Goal: Task Accomplishment & Management: Manage account settings

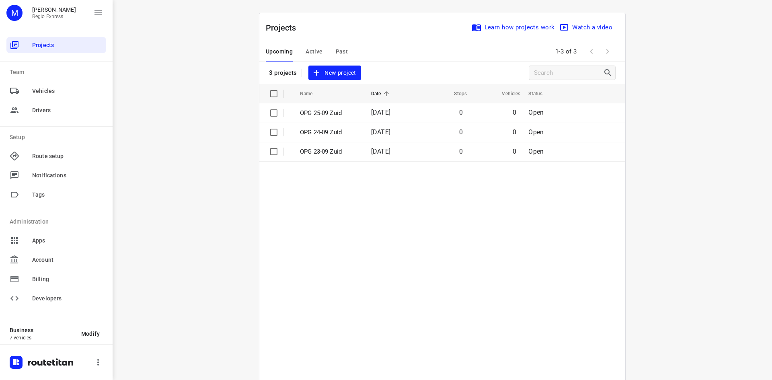
click at [326, 50] on div "Upcoming Active Past" at bounding box center [313, 51] width 95 height 19
click at [320, 47] on div "Upcoming Active Past" at bounding box center [313, 51] width 95 height 19
click at [313, 50] on span "Active" at bounding box center [314, 52] width 17 height 10
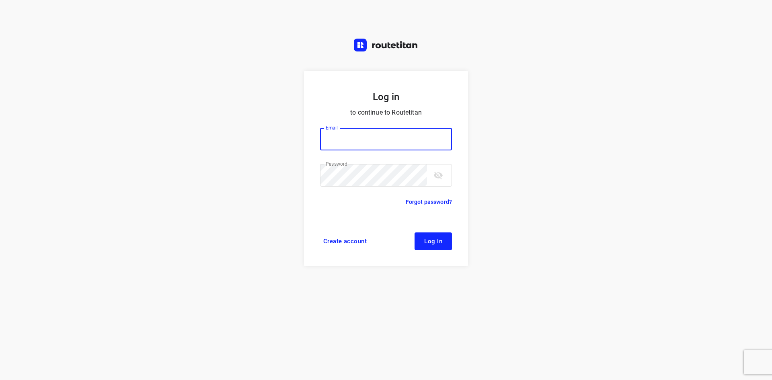
type input "max@onlineplasticsgroup.com"
click at [439, 240] on span "Log in" at bounding box center [433, 241] width 18 height 6
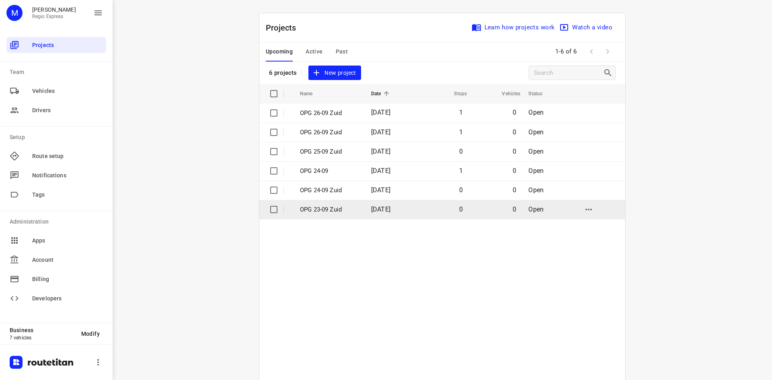
click at [276, 206] on input "checkbox" at bounding box center [274, 210] width 16 height 16
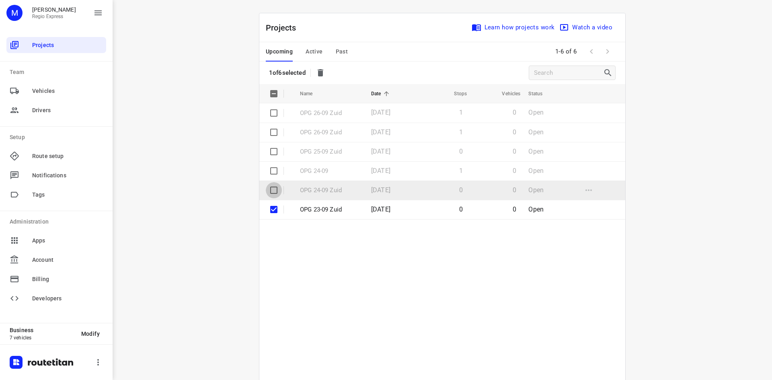
click at [266, 189] on input "checkbox" at bounding box center [274, 190] width 16 height 16
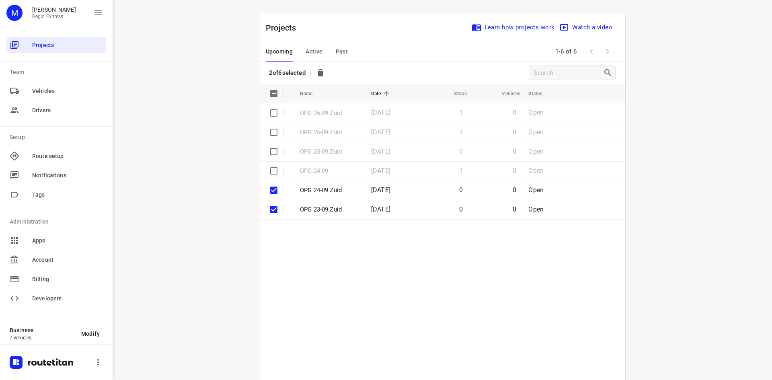
click at [316, 69] on button "button" at bounding box center [321, 73] width 16 height 16
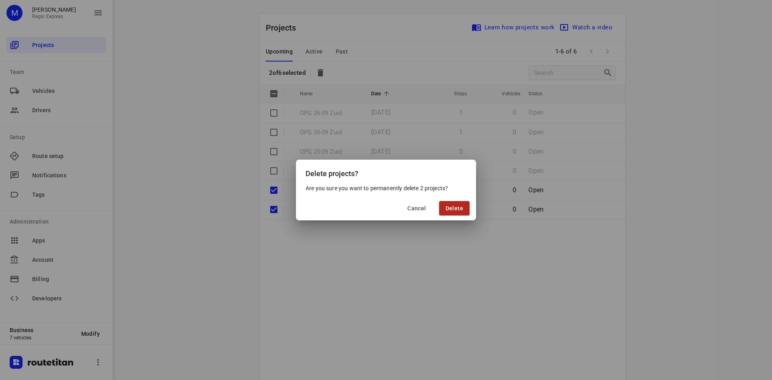
click at [446, 211] on span "Delete" at bounding box center [455, 208] width 18 height 6
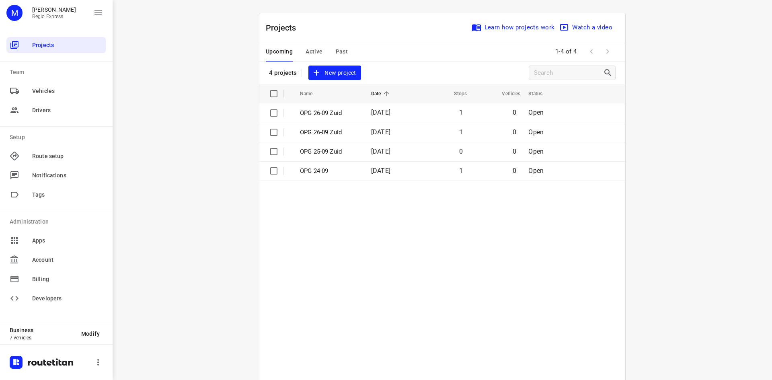
click at [312, 53] on span "Active" at bounding box center [314, 52] width 17 height 10
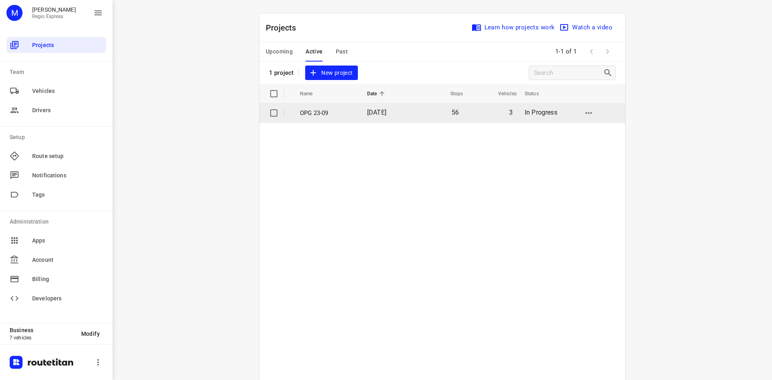
click at [351, 115] on p "OPG 23-09" at bounding box center [327, 113] width 55 height 9
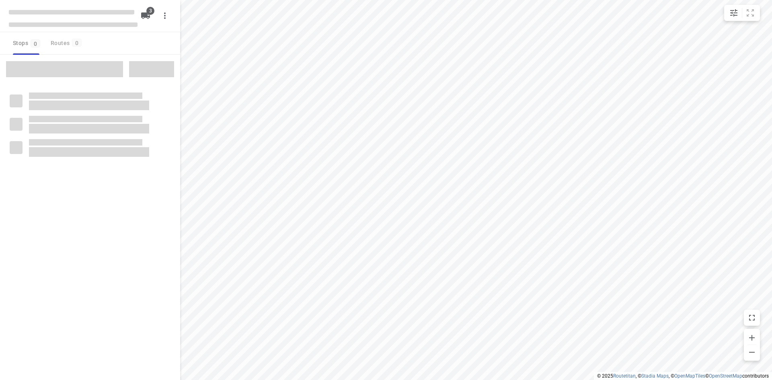
type input "distance"
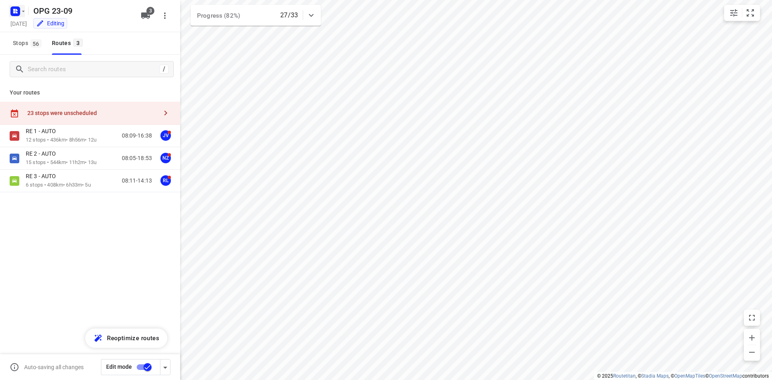
click at [21, 16] on icon "button" at bounding box center [15, 11] width 13 height 13
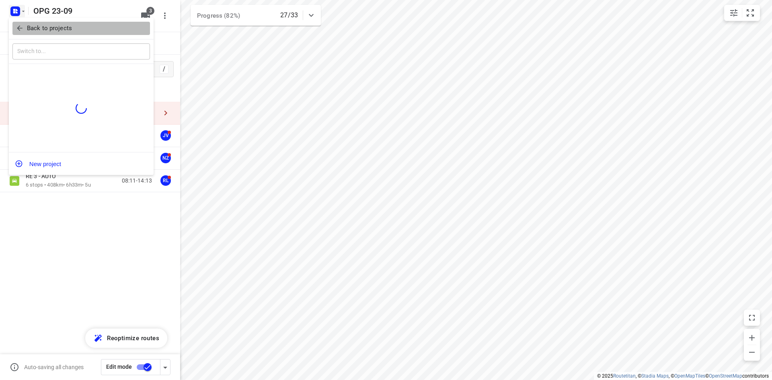
click at [33, 34] on button "Back to projects" at bounding box center [81, 28] width 138 height 13
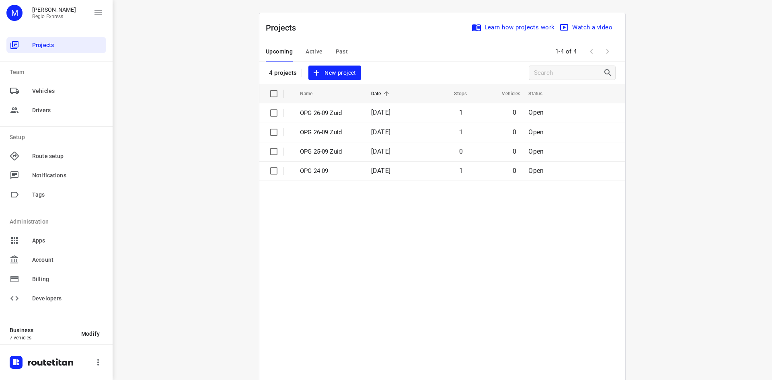
click at [306, 49] on span "Active" at bounding box center [314, 52] width 17 height 10
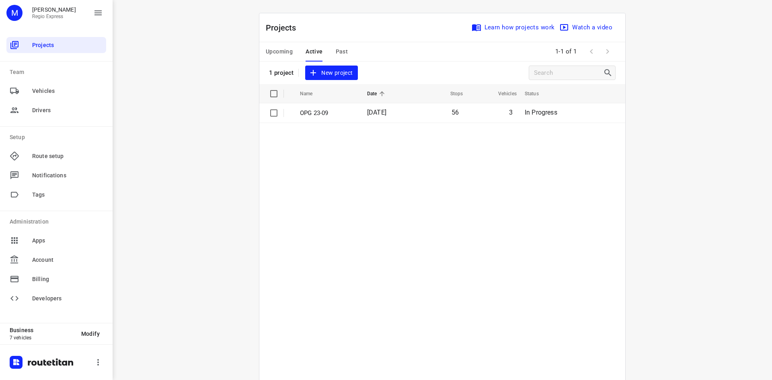
click at [279, 55] on span "Upcoming" at bounding box center [279, 52] width 27 height 10
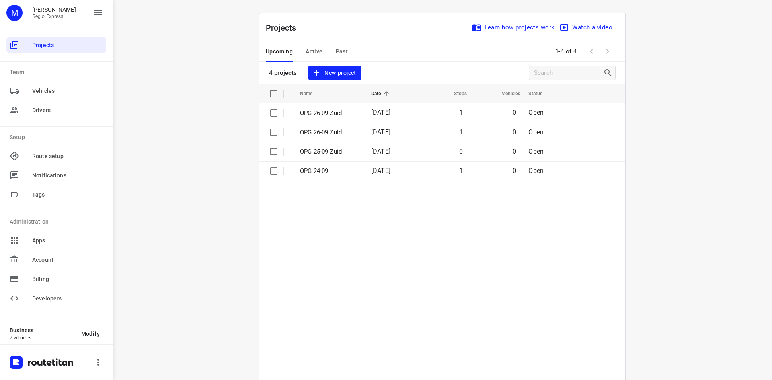
click at [316, 53] on span "Active" at bounding box center [314, 52] width 17 height 10
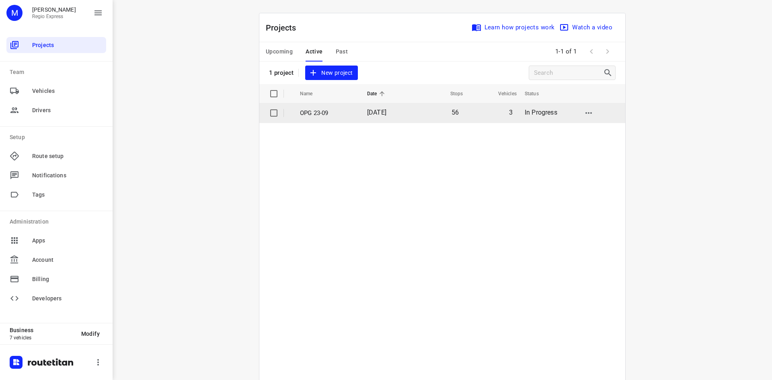
click at [362, 119] on td "[DATE]" at bounding box center [387, 112] width 52 height 19
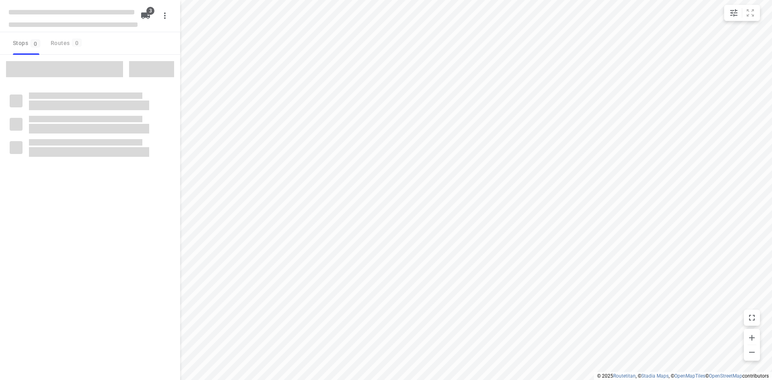
type input "distance"
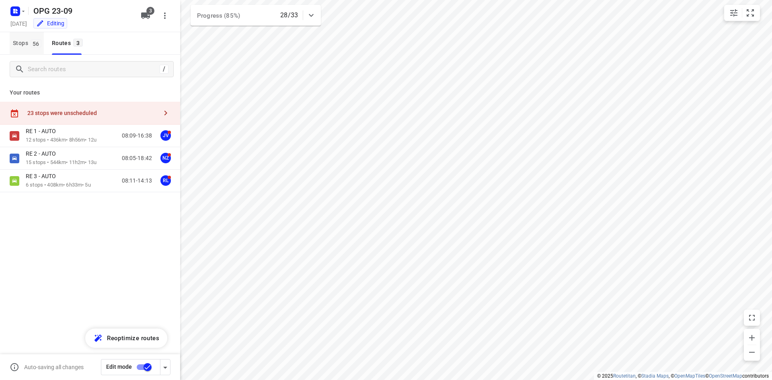
click at [37, 45] on span "56" at bounding box center [36, 43] width 11 height 8
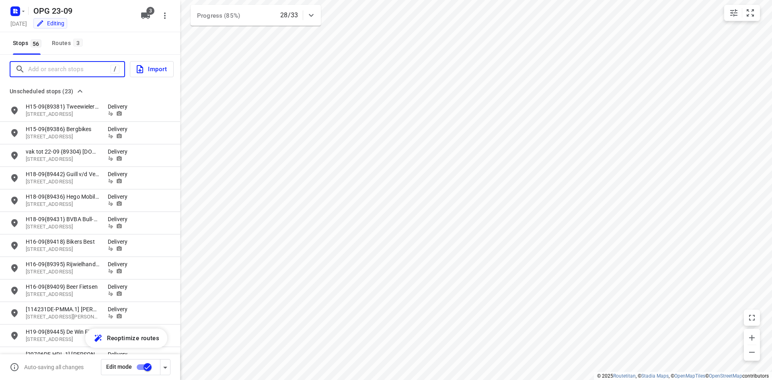
click at [43, 65] on input "Add or search stops" at bounding box center [69, 69] width 82 height 12
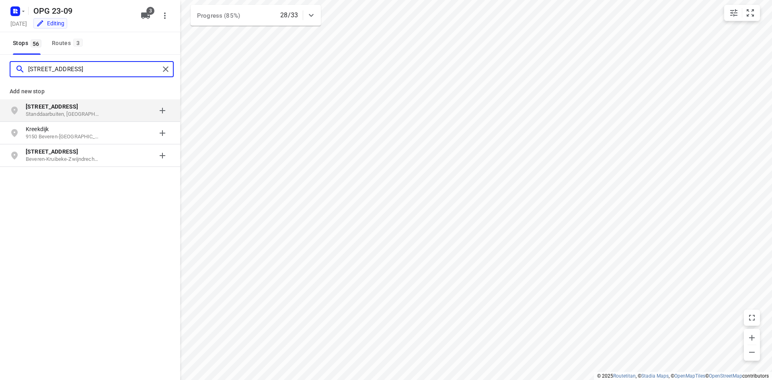
type input "[STREET_ADDRESS]"
click at [103, 111] on div "[STREET_ADDRESS]" at bounding box center [67, 111] width 82 height 16
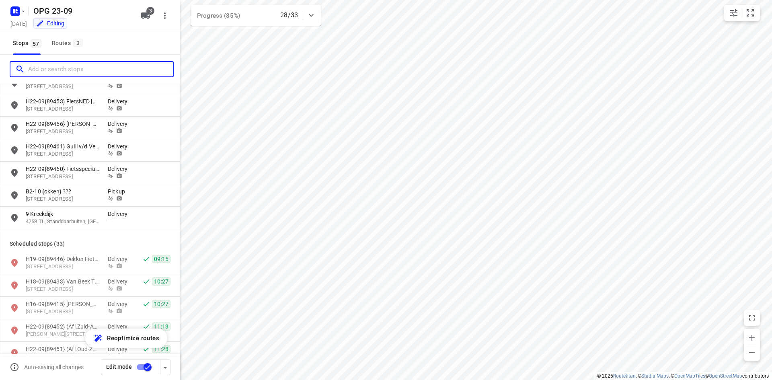
scroll to position [402, 0]
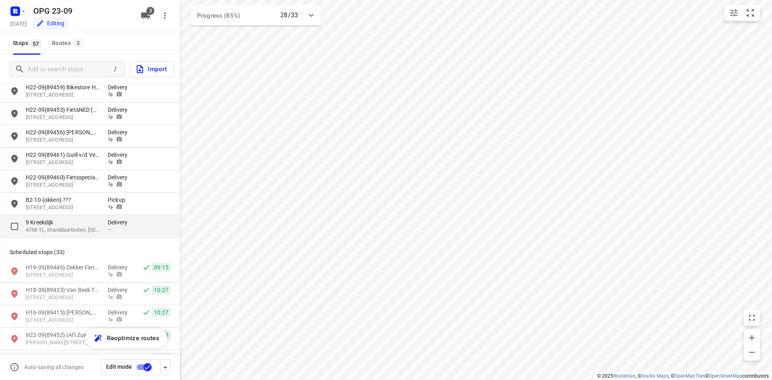
click at [90, 215] on div "9 [STREET_ADDRESS] Delivery —" at bounding box center [90, 226] width 180 height 23
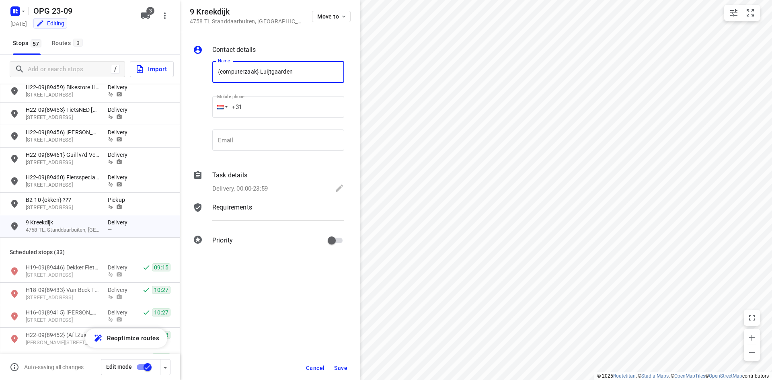
type input "{computerzaak} Luijtgaarden"
click at [231, 193] on p "Delivery, 00:00-23:59" at bounding box center [240, 188] width 56 height 9
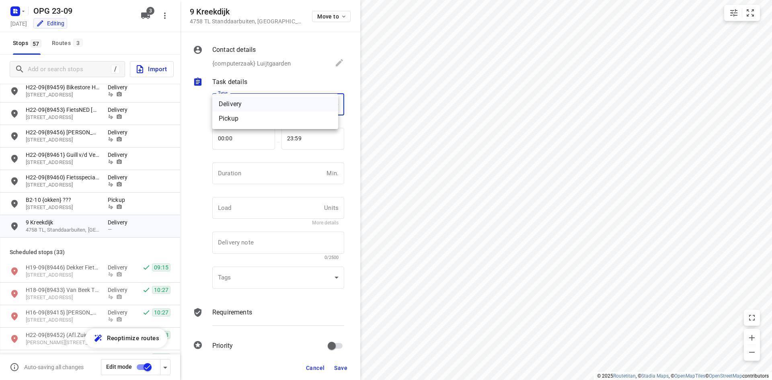
click at [257, 96] on body "i © 2025 Routetitan , © Stadia Maps , © OpenMapTiles © OpenStreetMap contributo…" at bounding box center [386, 190] width 772 height 380
click at [257, 115] on div "Pickup" at bounding box center [275, 119] width 113 height 10
type input "pickup"
click at [250, 181] on input "number" at bounding box center [267, 174] width 111 height 22
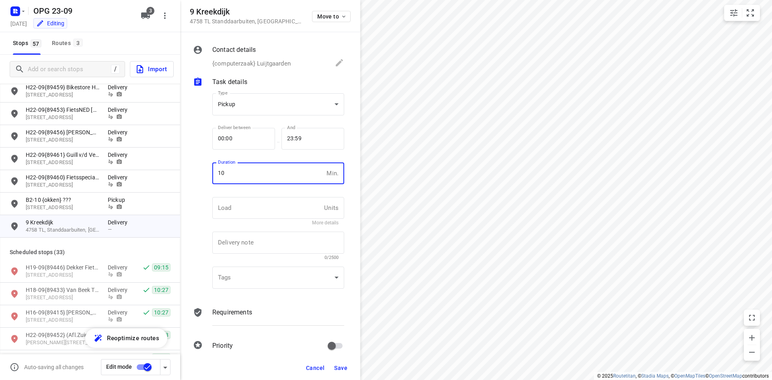
type input "10"
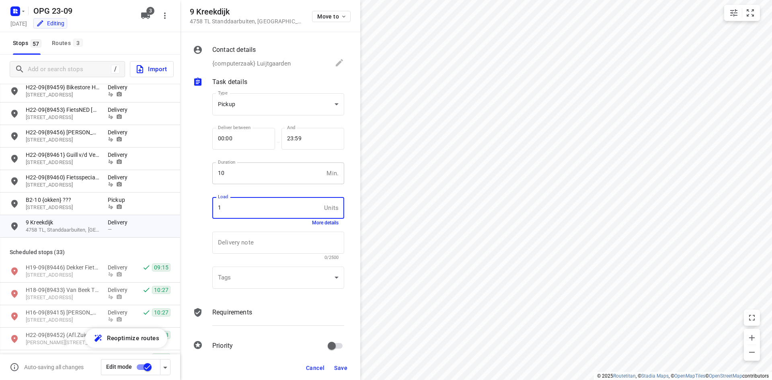
type input "1"
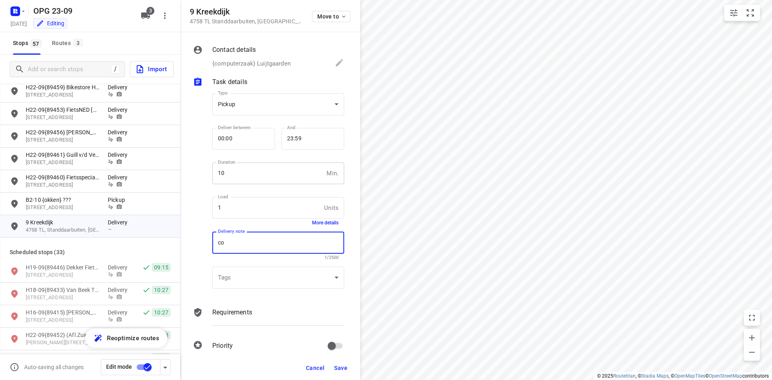
type textarea "c"
type textarea "pallet afhalen"
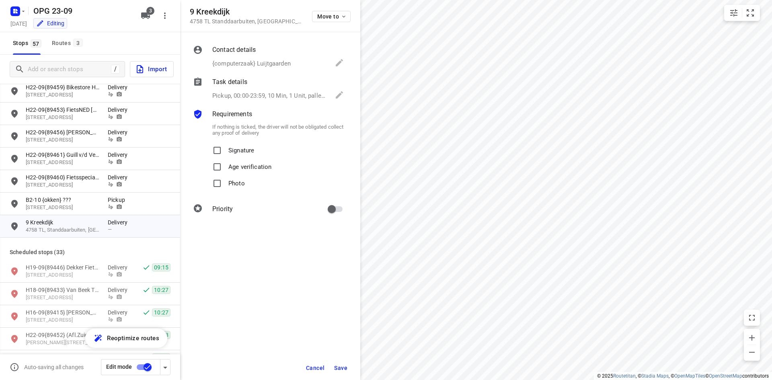
click at [228, 145] on label "Signature" at bounding box center [231, 150] width 45 height 16
click at [225, 145] on input "Signature" at bounding box center [217, 150] width 16 height 16
checkbox input "true"
click at [228, 183] on p "Photo" at bounding box center [236, 181] width 16 height 12
click at [225, 183] on input "Photo" at bounding box center [217, 183] width 16 height 16
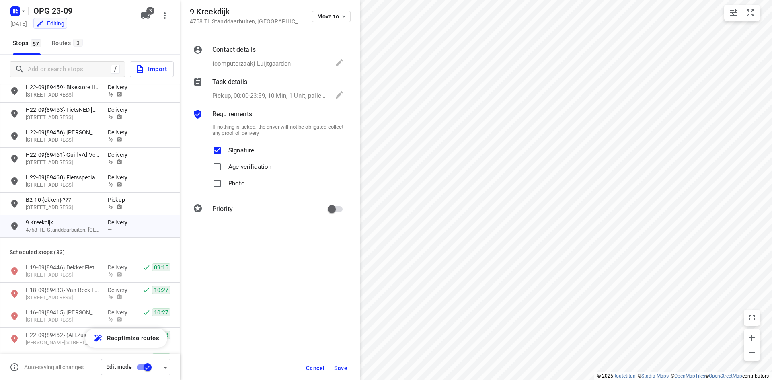
checkbox input "true"
click at [344, 371] on button "Save" at bounding box center [341, 368] width 20 height 14
